Goal: Check status

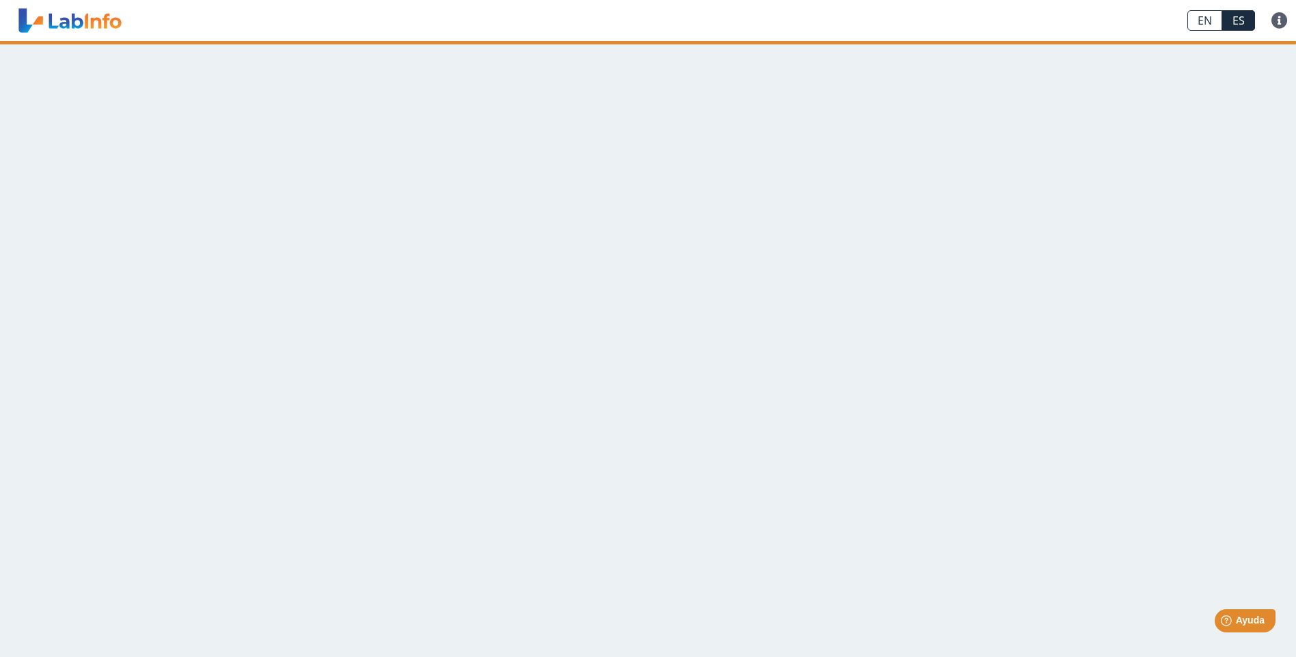
drag, startPoint x: 858, startPoint y: 109, endPoint x: 859, endPoint y: 115, distance: 7.0
click at [859, 111] on main at bounding box center [648, 349] width 1296 height 616
